Goal: Information Seeking & Learning: Learn about a topic

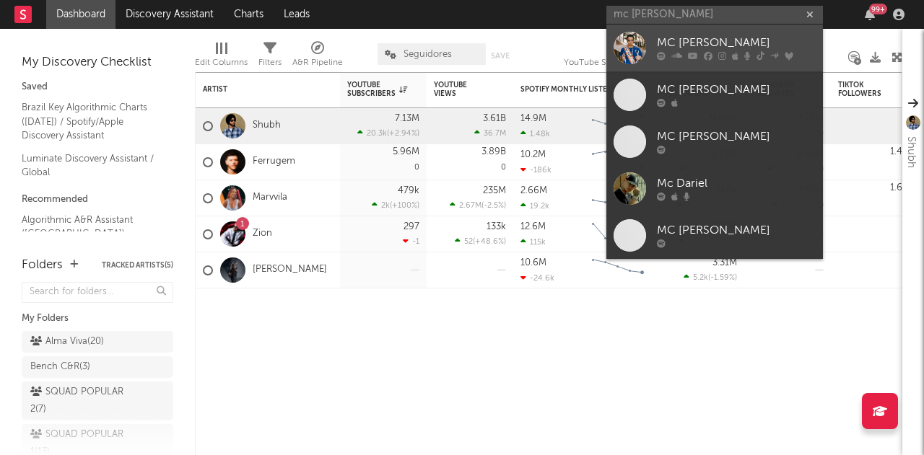
type input "mc [PERSON_NAME]"
click at [701, 43] on div "MC [PERSON_NAME]" at bounding box center [736, 43] width 159 height 17
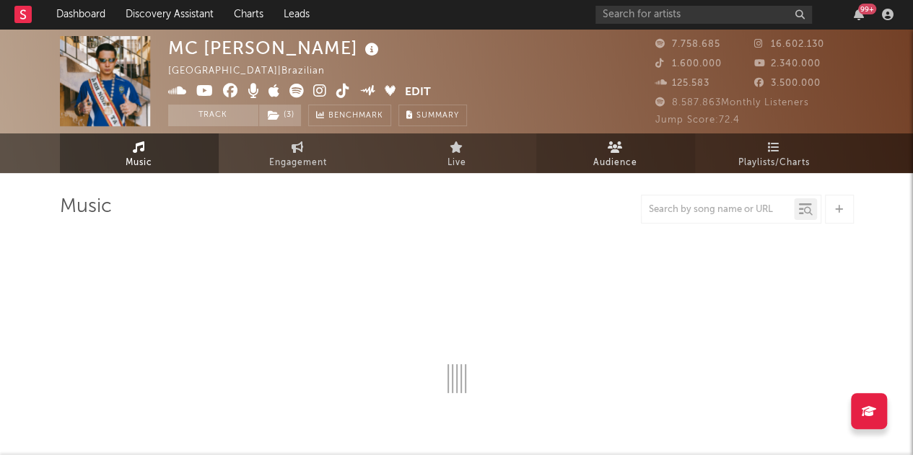
click at [608, 148] on icon at bounding box center [615, 147] width 15 height 12
